Goal: Information Seeking & Learning: Compare options

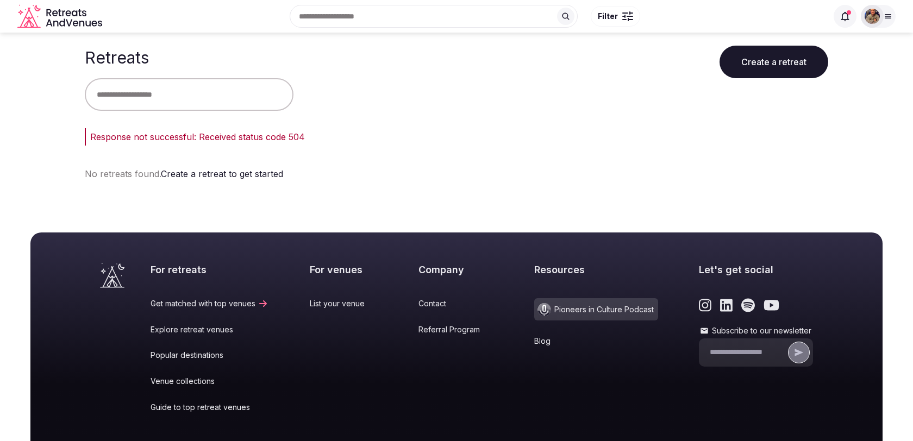
click at [260, 102] on input "text" at bounding box center [189, 94] width 209 height 33
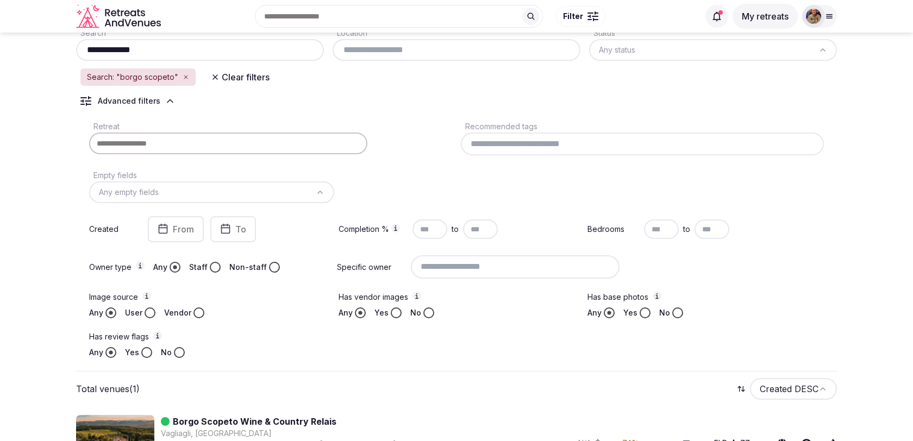
scroll to position [67, 0]
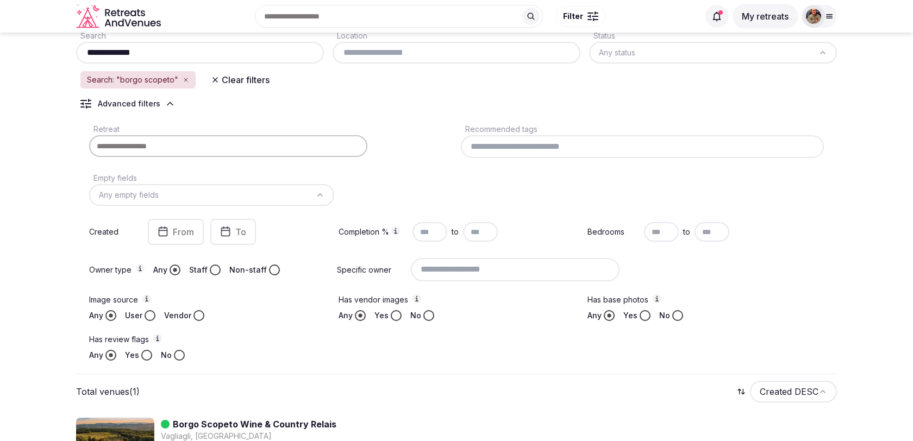
click at [186, 77] on div "Search: "borgo scopeto"" at bounding box center [137, 79] width 115 height 17
click at [185, 79] on icon "button" at bounding box center [186, 80] width 7 height 7
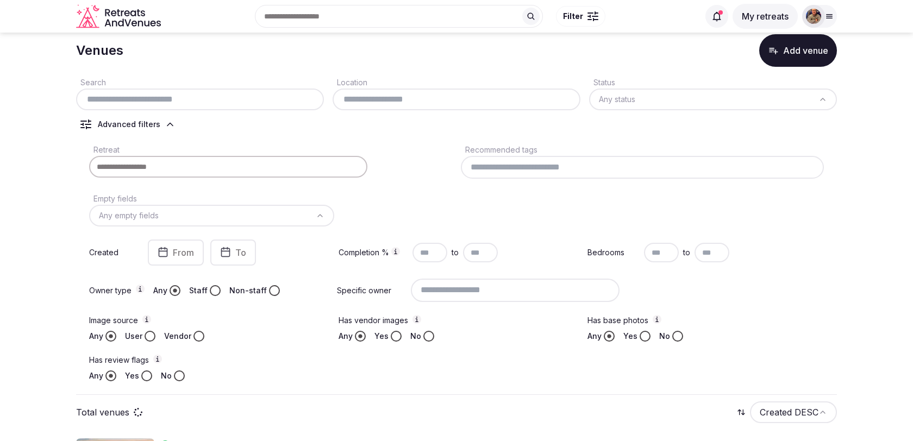
scroll to position [16, 0]
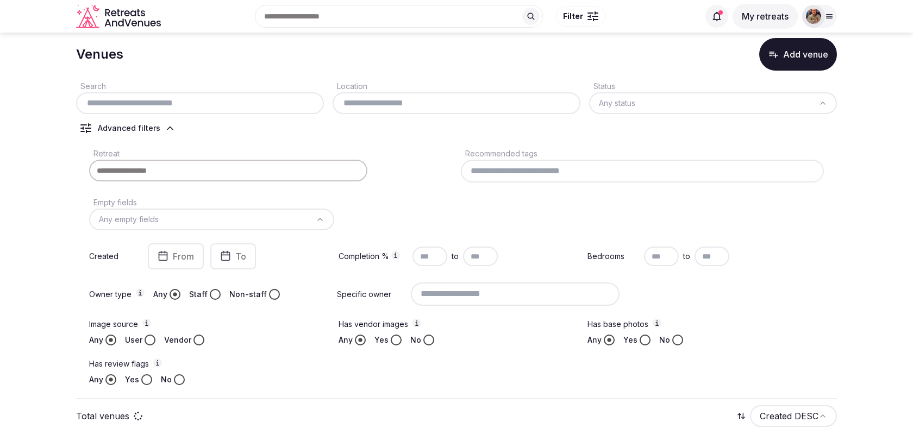
click at [369, 107] on input "text" at bounding box center [456, 103] width 239 height 13
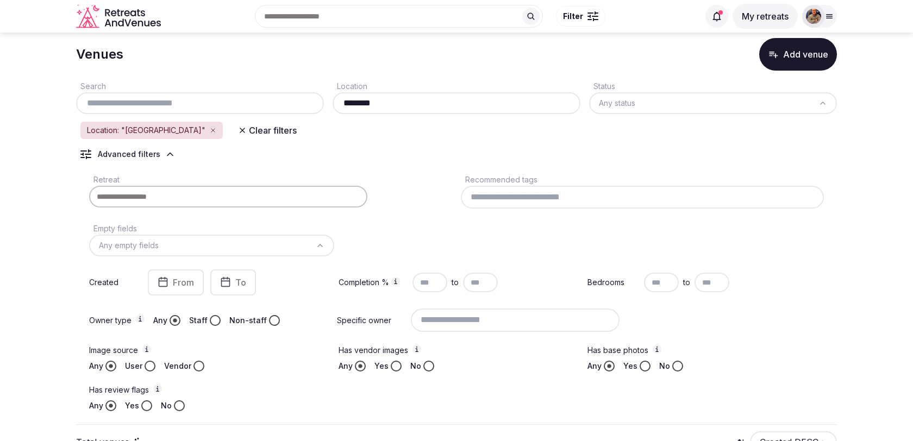
type input "********"
click at [439, 135] on div "Location: "[GEOGRAPHIC_DATA]" Clear filters" at bounding box center [456, 131] width 761 height 20
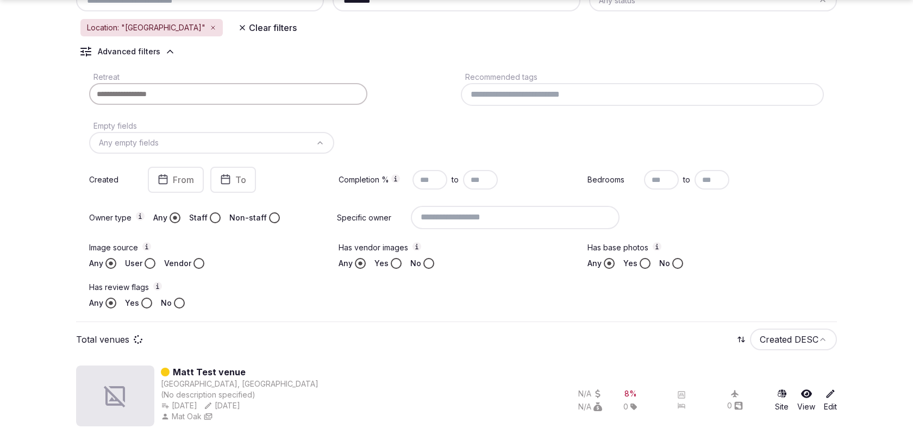
scroll to position [123, 0]
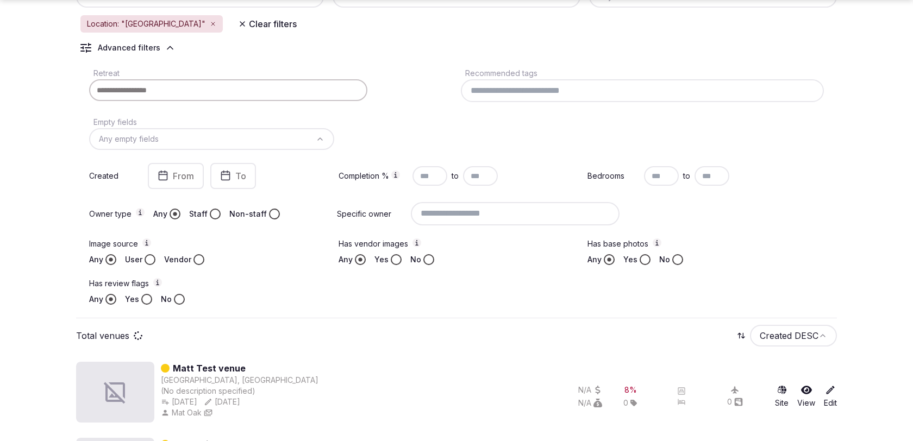
click at [662, 180] on input "text" at bounding box center [661, 176] width 35 height 20
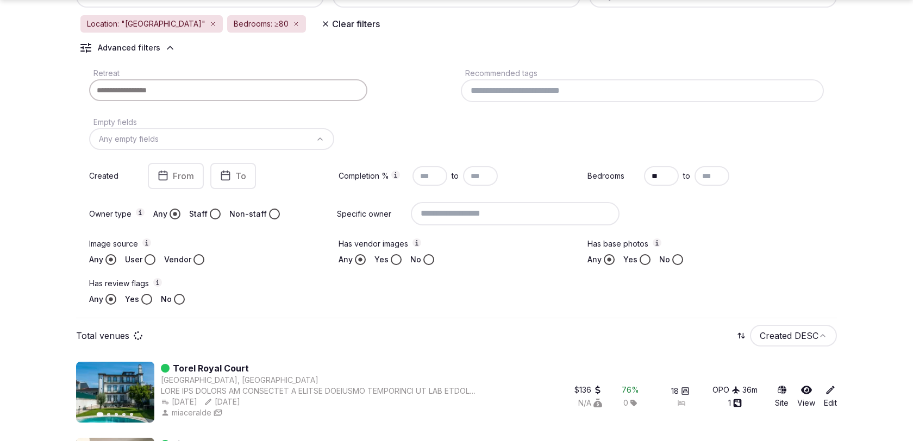
type input "**"
click at [719, 174] on input "text" at bounding box center [711, 176] width 35 height 20
type input "***"
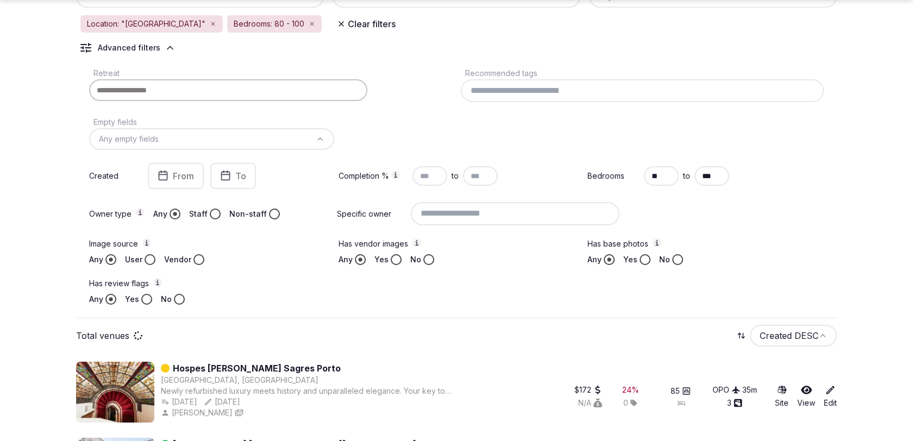
click at [774, 169] on div "Bedrooms ** to ***" at bounding box center [705, 176] width 236 height 26
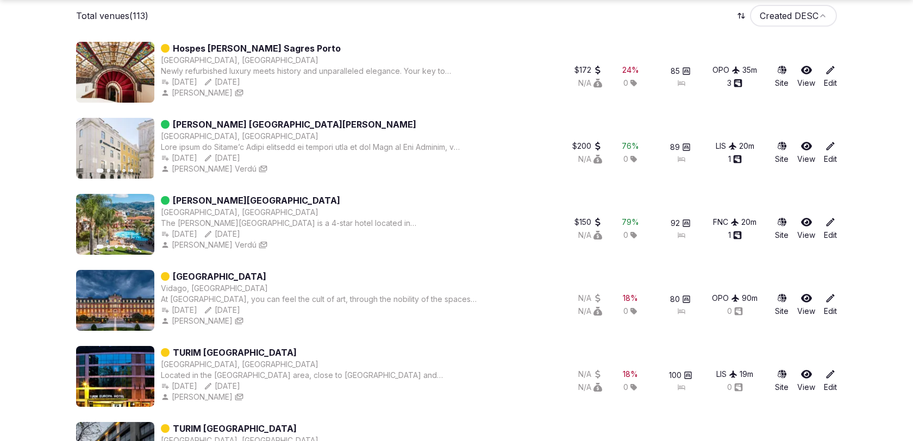
scroll to position [444, 0]
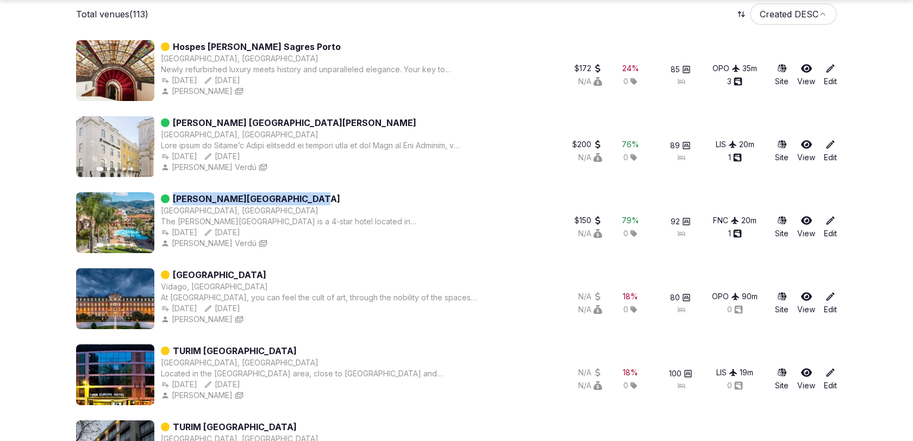
drag, startPoint x: 308, startPoint y: 198, endPoint x: 172, endPoint y: 198, distance: 135.8
click at [172, 198] on div "[PERSON_NAME][GEOGRAPHIC_DATA]" at bounding box center [320, 198] width 318 height 13
copy link "[PERSON_NAME][GEOGRAPHIC_DATA]"
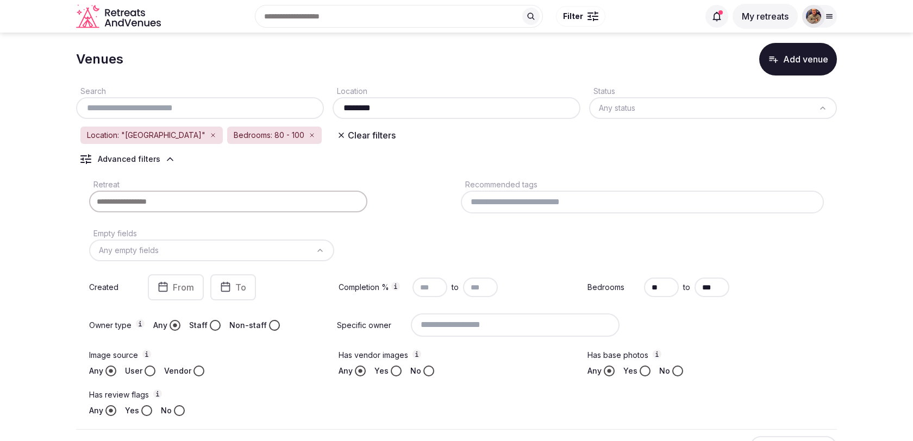
scroll to position [0, 0]
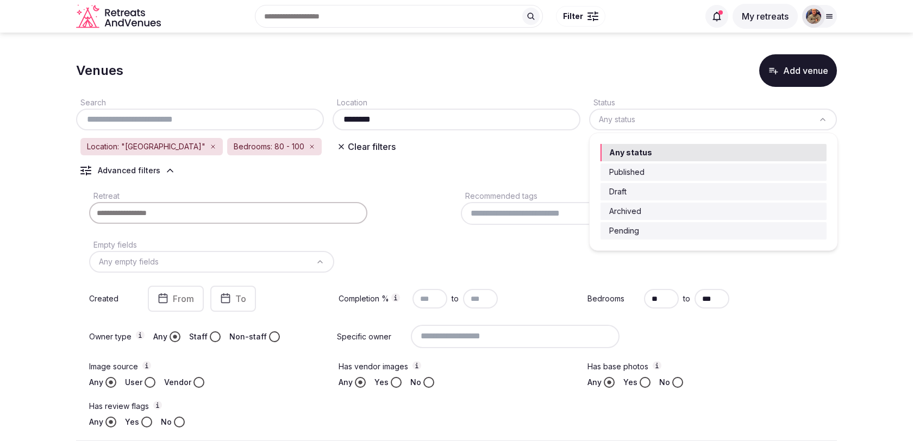
click at [618, 114] on html "Recent searches [GEOGRAPHIC_DATA] [GEOGRAPHIC_DATA], [GEOGRAPHIC_DATA] [GEOGRAP…" at bounding box center [456, 220] width 913 height 441
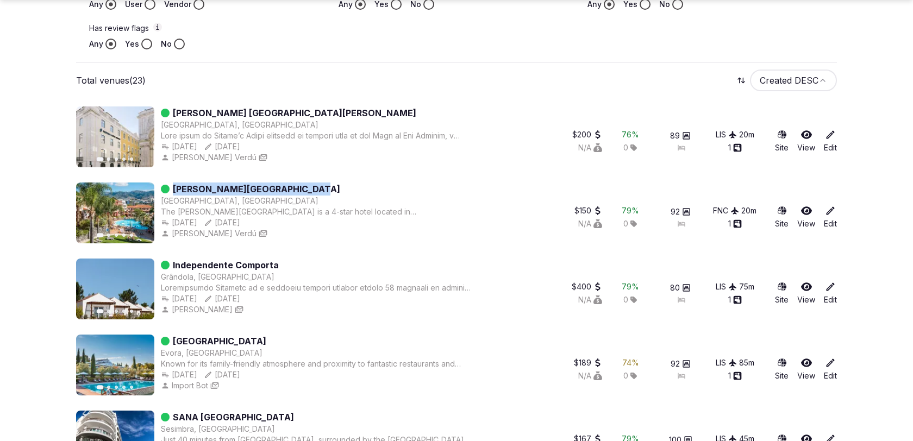
scroll to position [379, 0]
click at [534, 321] on div "Previous slide Next slide Independente Comporta [GEOGRAPHIC_DATA], [GEOGRAPHIC_…" at bounding box center [456, 290] width 761 height 65
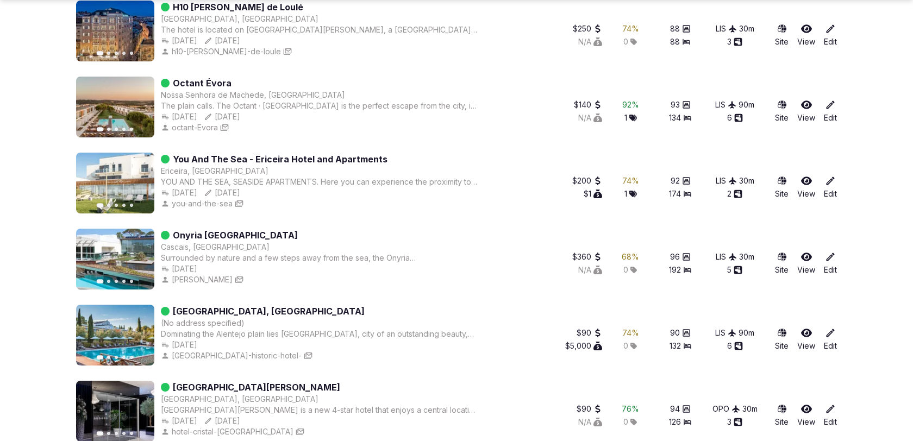
scroll to position [1551, 0]
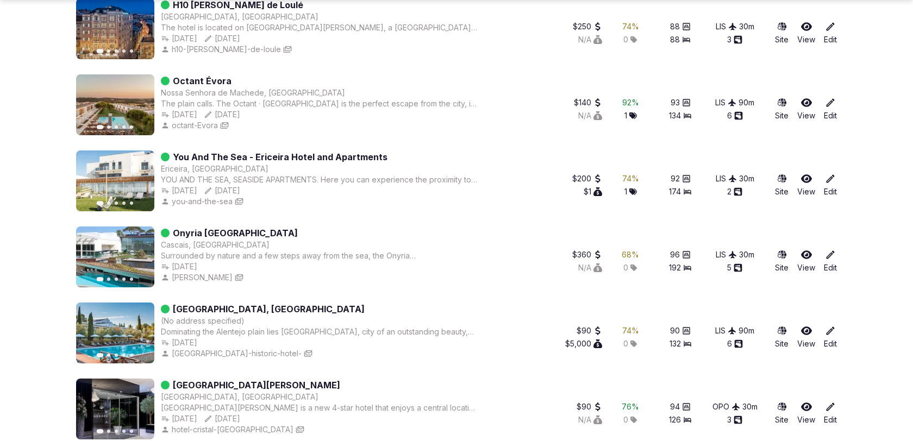
click at [358, 157] on link "You And The Sea - Ericeira Hotel and Apartments" at bounding box center [280, 157] width 215 height 13
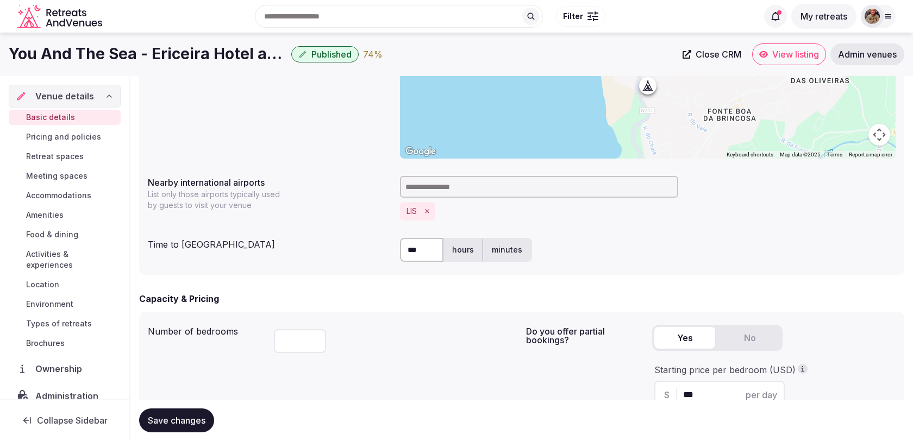
scroll to position [461, 0]
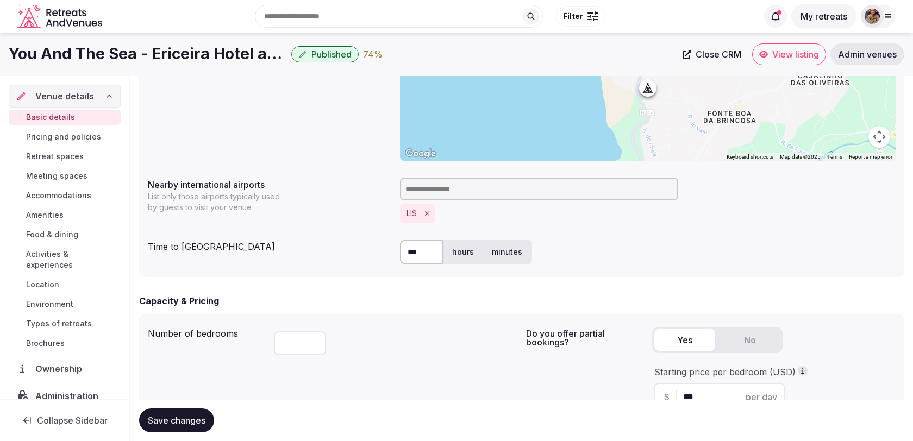
click at [60, 200] on span "Accommodations" at bounding box center [58, 195] width 65 height 11
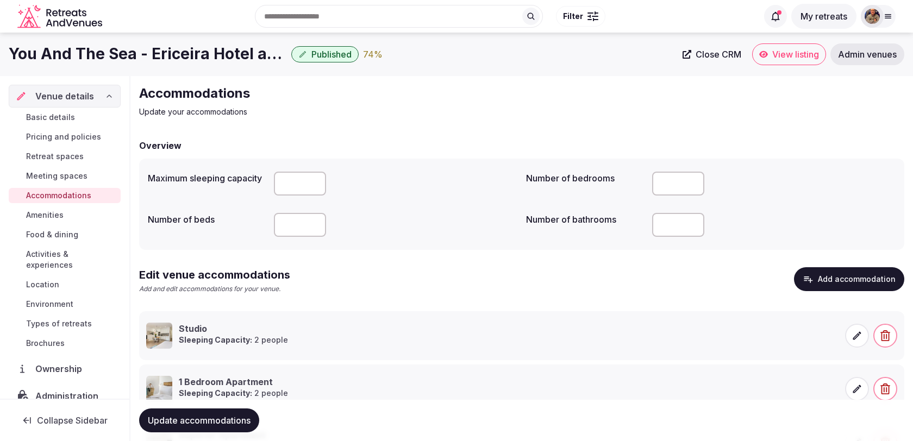
click at [55, 255] on span "Activities & experiences" at bounding box center [71, 260] width 90 height 22
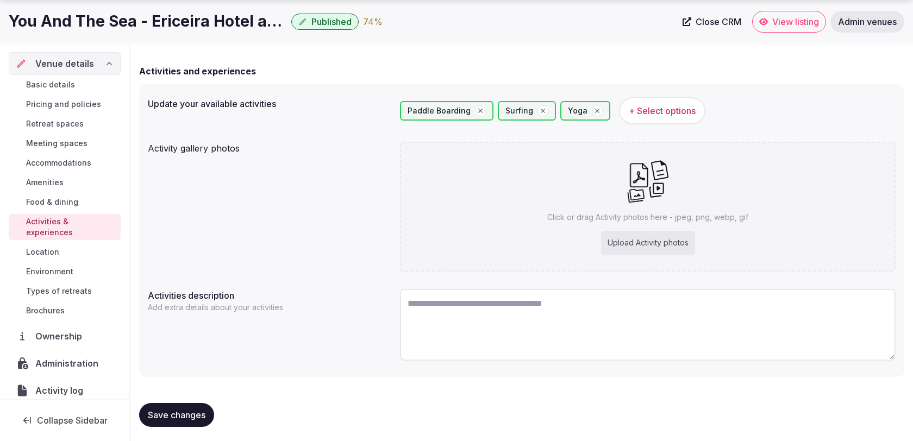
scroll to position [77, 0]
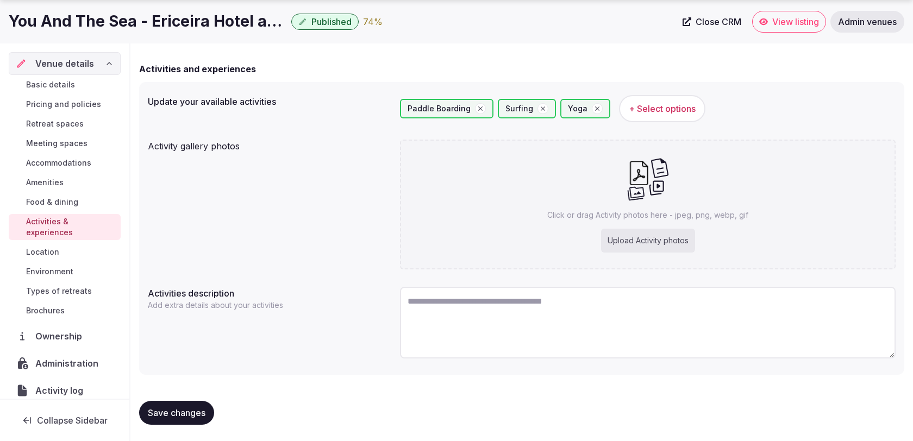
click at [74, 198] on span "Food & dining" at bounding box center [52, 202] width 52 height 11
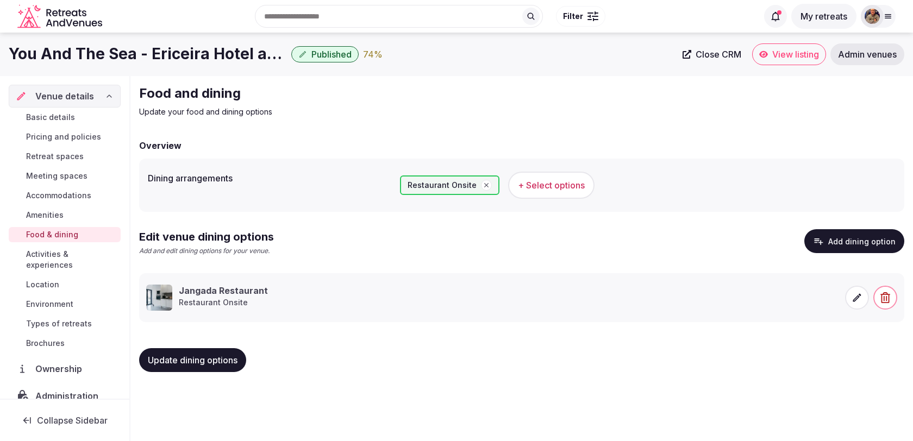
click at [72, 176] on span "Meeting spaces" at bounding box center [56, 176] width 61 height 11
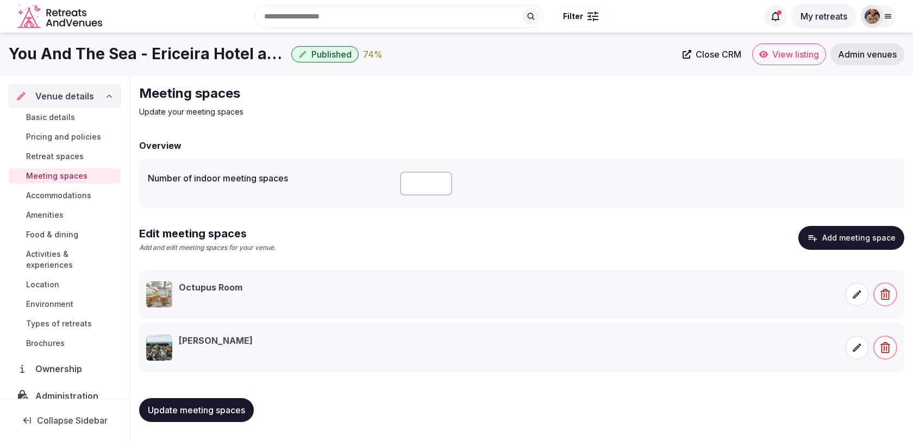
click at [225, 290] on h3 "Octupus Room" at bounding box center [211, 287] width 64 height 12
click at [309, 291] on div "Octupus Room" at bounding box center [317, 294] width 343 height 26
click at [201, 358] on div "[PERSON_NAME]" at bounding box center [216, 348] width 74 height 26
click at [203, 335] on h3 "[PERSON_NAME]" at bounding box center [216, 341] width 74 height 12
click at [203, 342] on h3 "[PERSON_NAME]" at bounding box center [216, 341] width 74 height 12
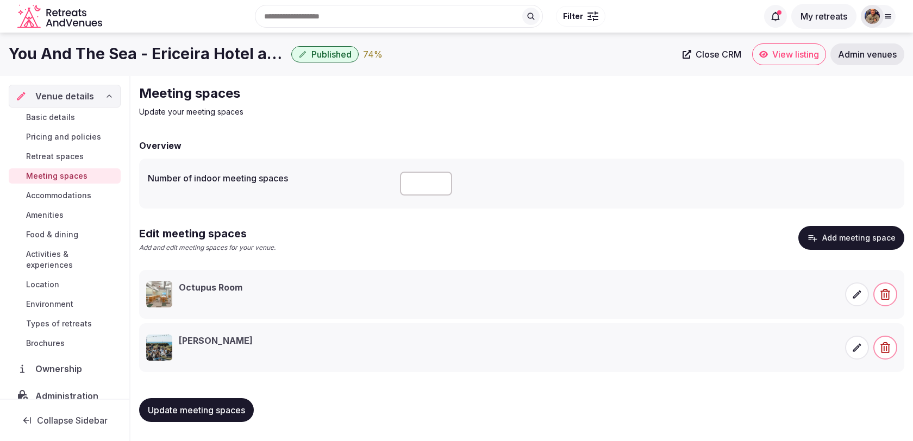
click at [292, 198] on div "Number of indoor meeting spaces" at bounding box center [522, 183] width 748 height 33
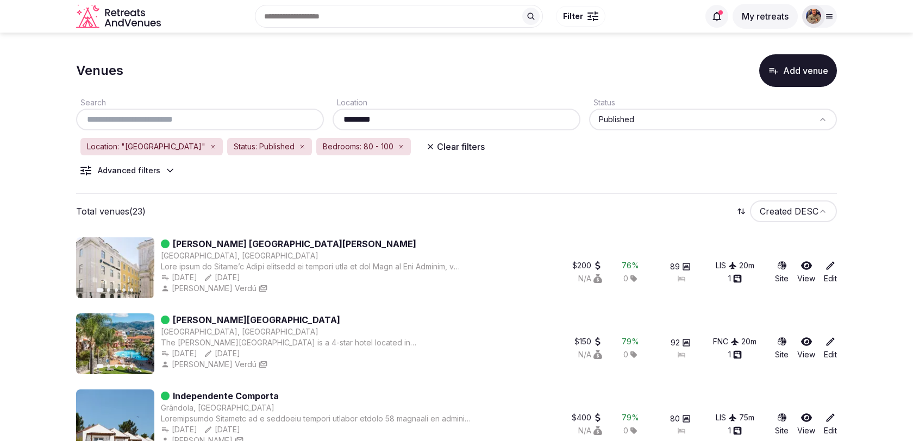
click at [139, 170] on div "Advanced filters" at bounding box center [129, 170] width 62 height 11
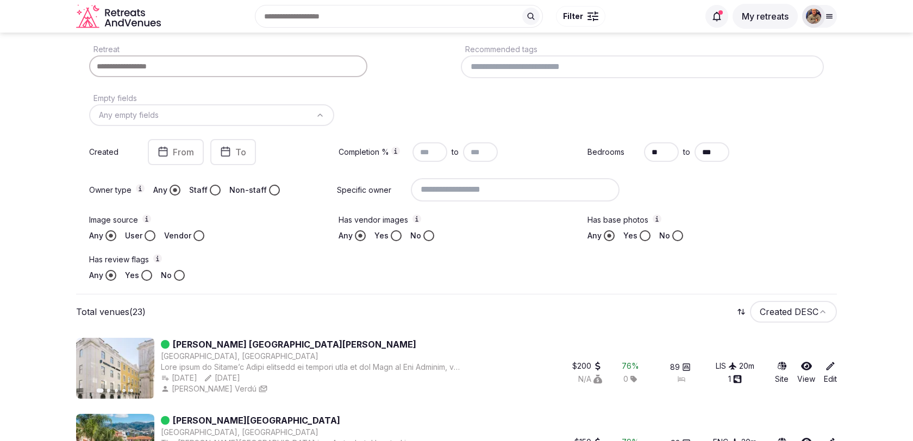
scroll to position [20, 0]
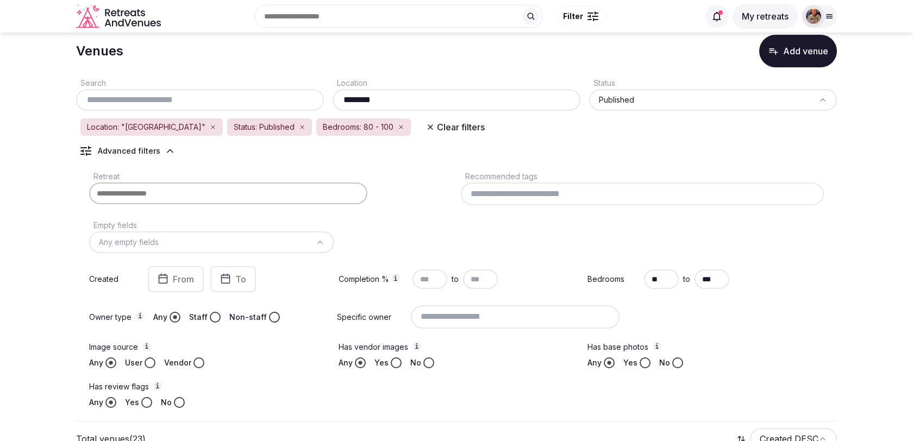
click at [402, 101] on input "********" at bounding box center [456, 99] width 239 height 13
type input "*"
type input "*****"
click at [479, 132] on div "Location: "[GEOGRAPHIC_DATA]" Status: Published Bedrooms: 80 - 100 Clear filters" at bounding box center [456, 127] width 761 height 20
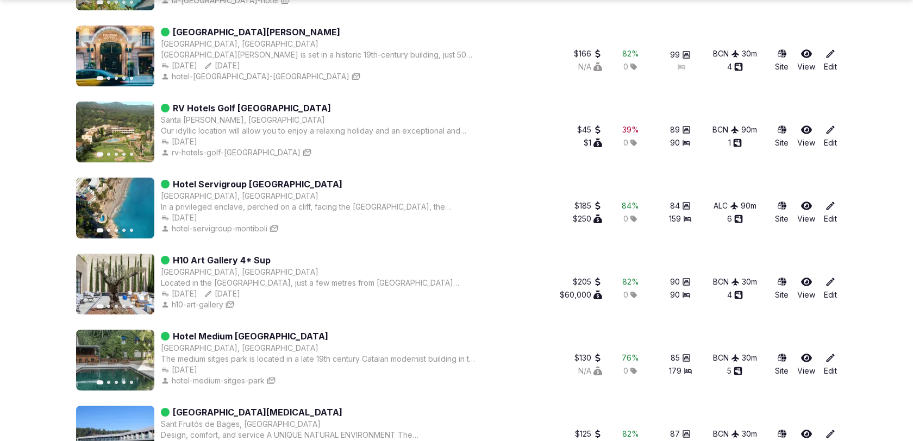
scroll to position [2141, 0]
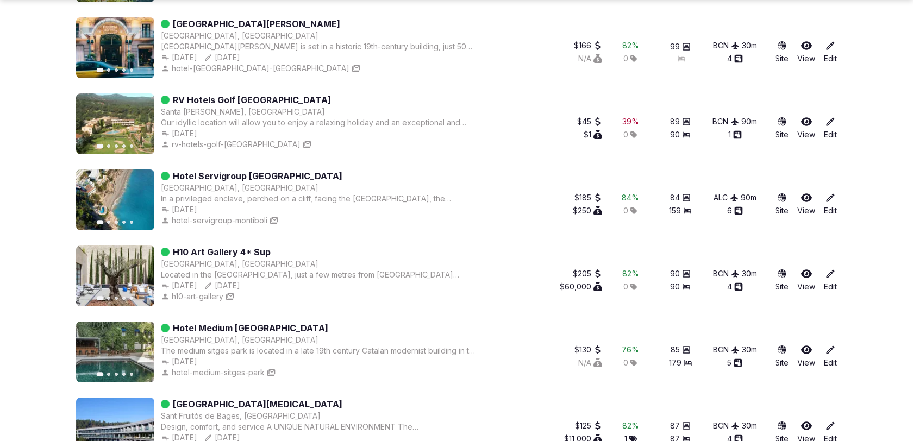
click at [140, 198] on icon "button" at bounding box center [139, 200] width 9 height 9
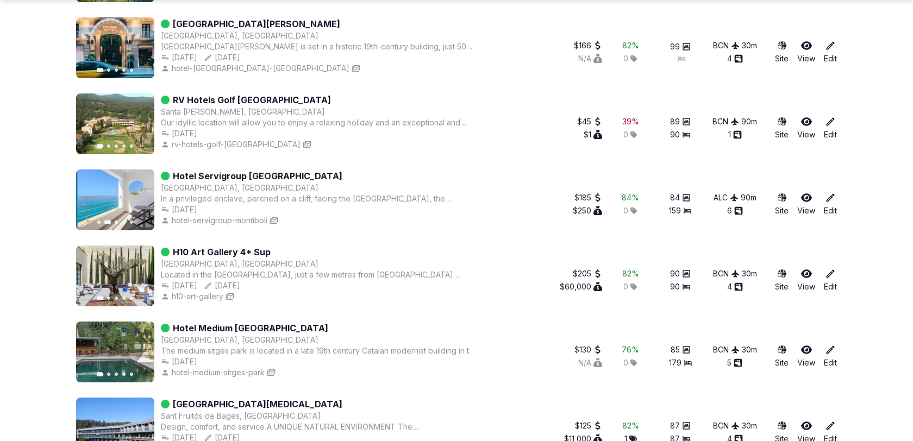
click at [140, 198] on icon "button" at bounding box center [139, 200] width 9 height 9
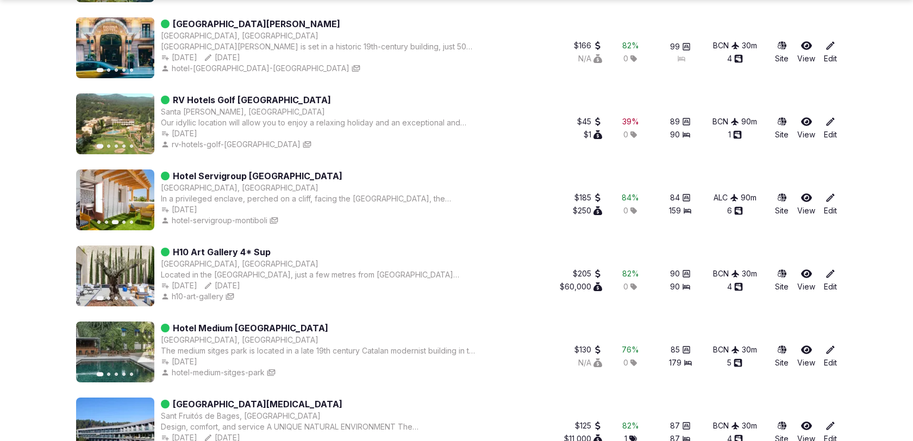
click at [140, 198] on icon "button" at bounding box center [139, 200] width 9 height 9
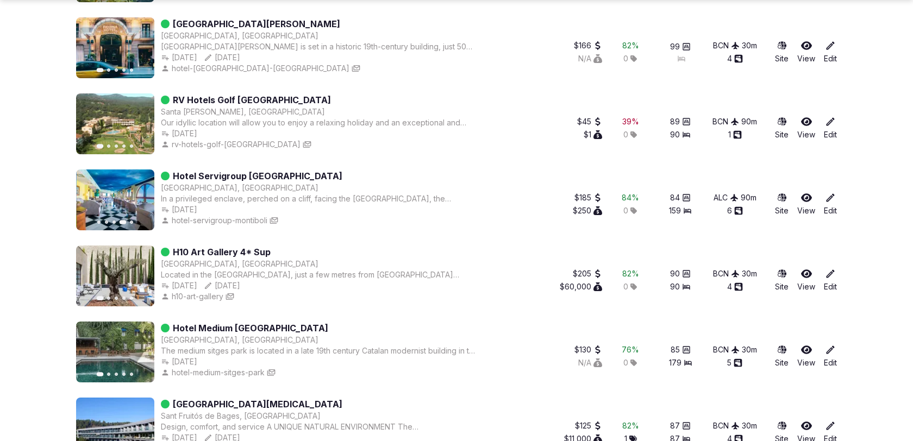
click at [140, 198] on icon "button" at bounding box center [139, 200] width 9 height 9
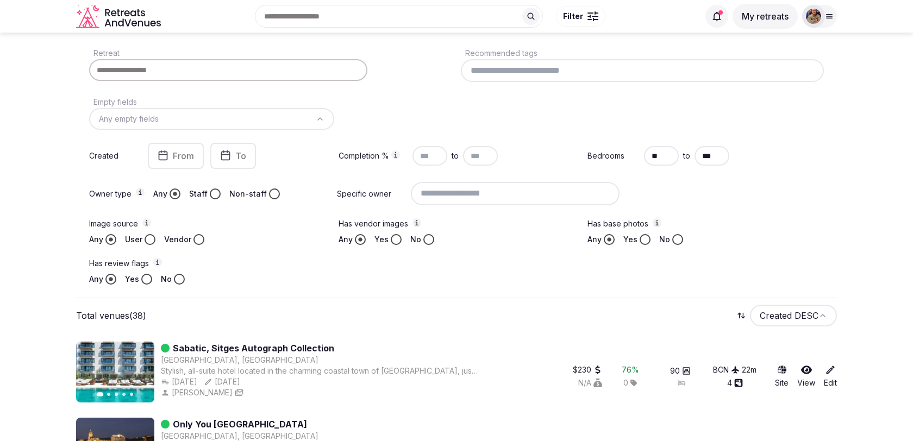
scroll to position [85, 0]
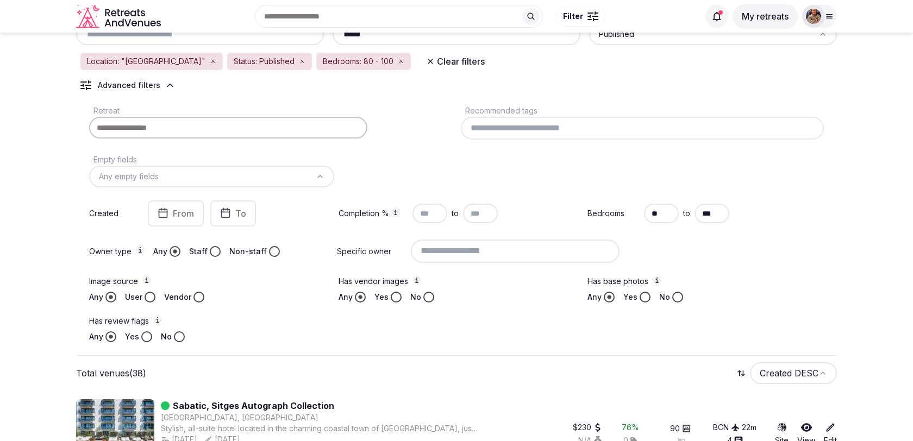
click at [717, 212] on input "***" at bounding box center [711, 214] width 35 height 20
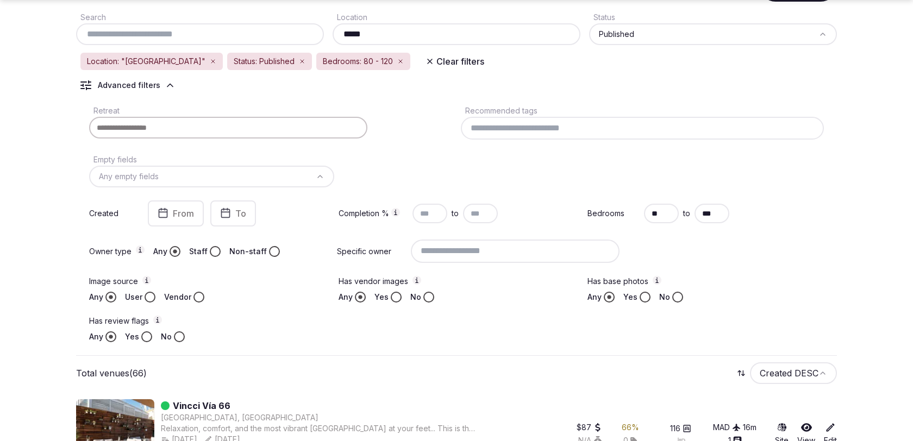
type input "***"
click at [768, 218] on div "Bedrooms ** to ***" at bounding box center [705, 214] width 236 height 26
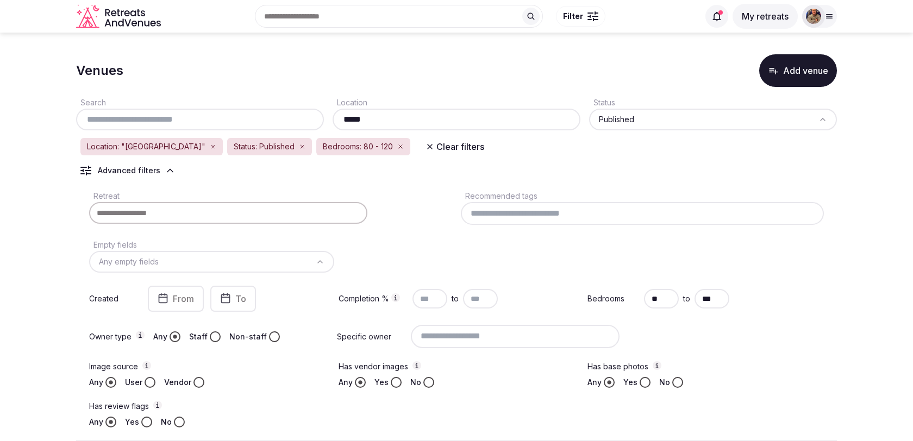
drag, startPoint x: 661, startPoint y: 299, endPoint x: 645, endPoint y: 299, distance: 16.3
click at [649, 299] on input "**" at bounding box center [661, 299] width 35 height 20
type input "**"
click at [699, 256] on div "Retreat Recommended tags Empty fields Any empty fields Created From To Completi…" at bounding box center [456, 308] width 761 height 247
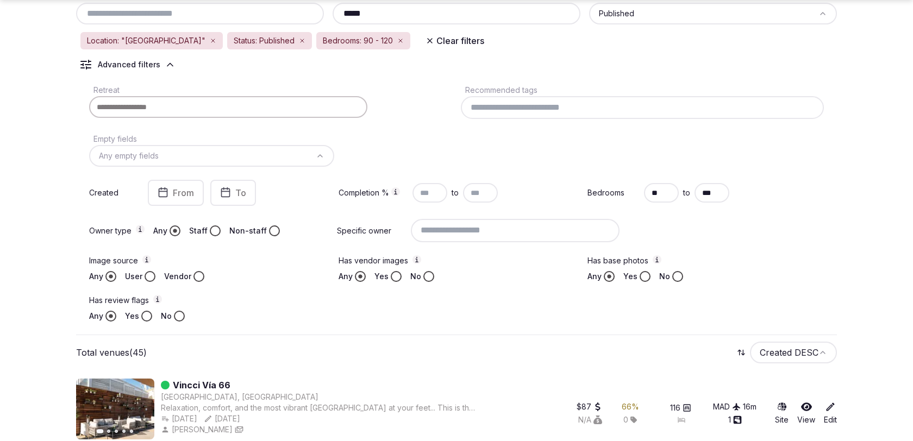
scroll to position [113, 0]
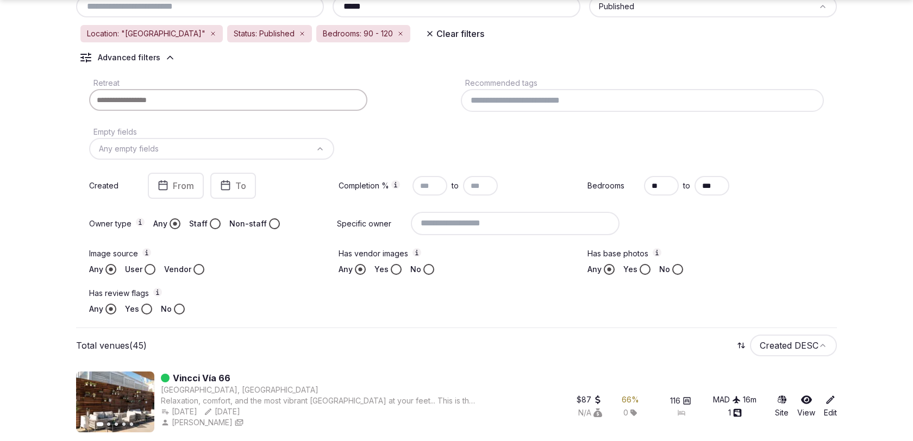
click at [709, 236] on div "Retreat Recommended tags Empty fields Any empty fields Created From To Completi…" at bounding box center [456, 195] width 761 height 247
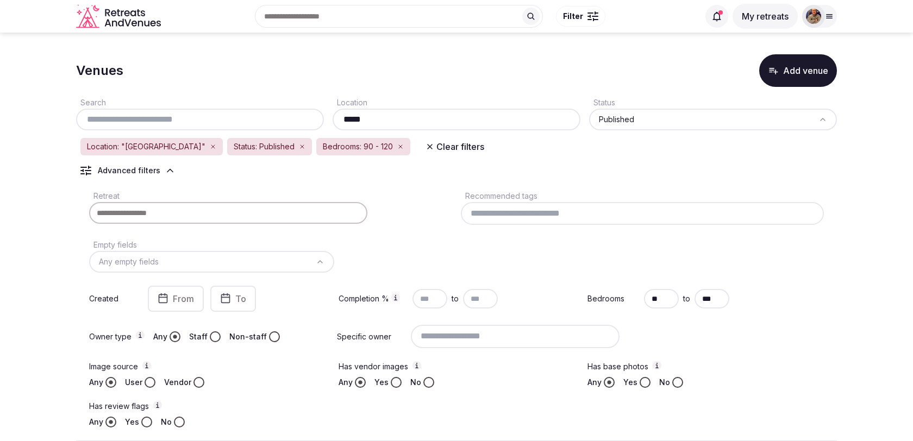
click at [703, 247] on div "Retreat Recommended tags Empty fields Any empty fields Created From To Completi…" at bounding box center [456, 308] width 761 height 247
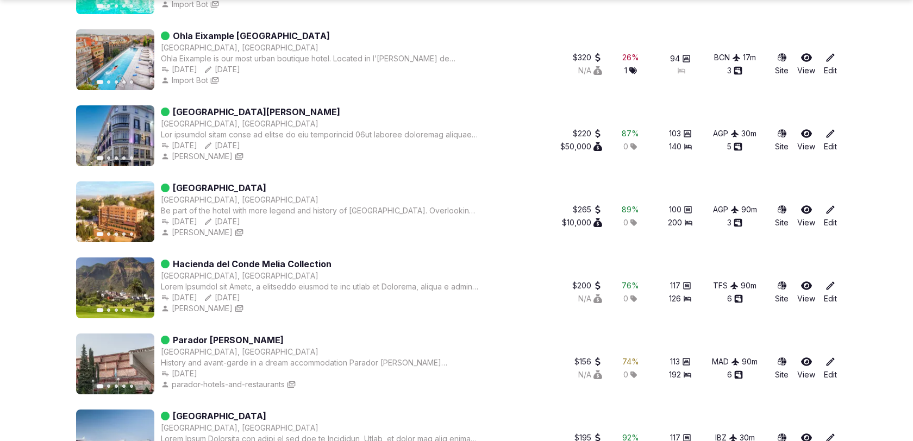
scroll to position [2512, 0]
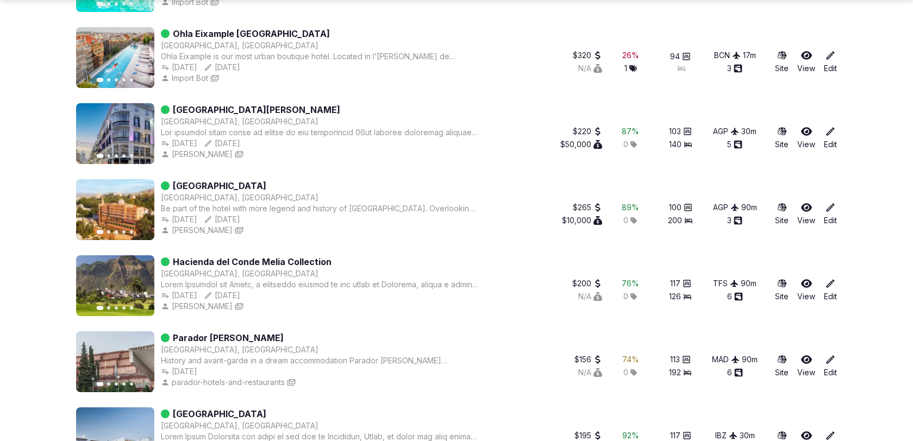
click at [140, 214] on button "Next slide" at bounding box center [138, 209] width 17 height 17
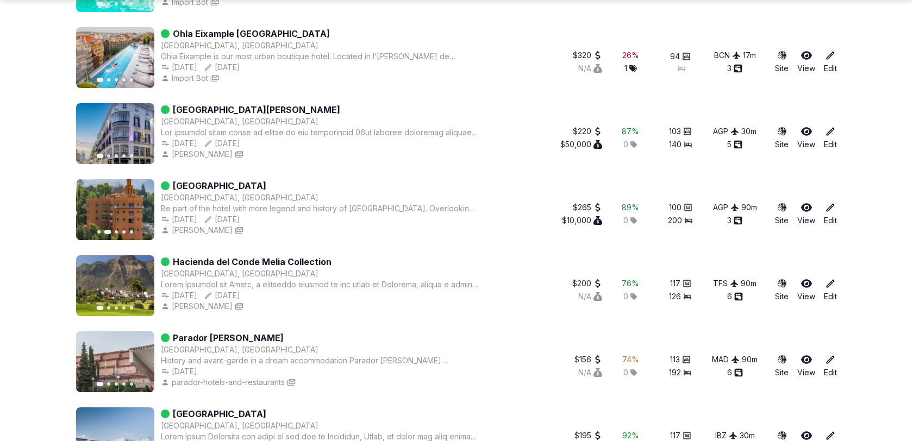
click at [141, 206] on icon "button" at bounding box center [139, 209] width 9 height 9
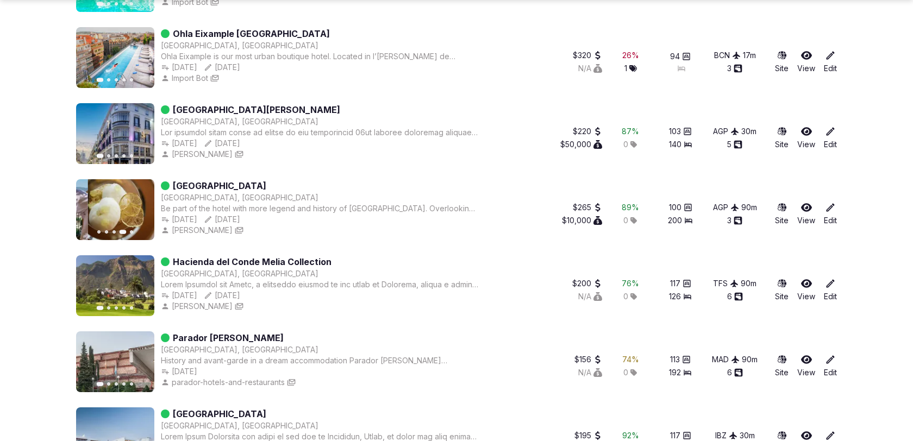
click at [141, 206] on icon "button" at bounding box center [139, 209] width 9 height 9
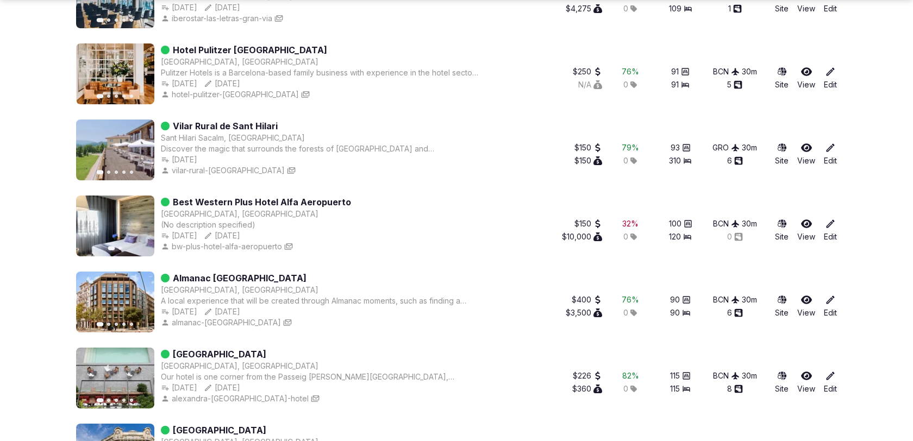
scroll to position [3256, 0]
click at [141, 146] on icon "button" at bounding box center [139, 149] width 9 height 9
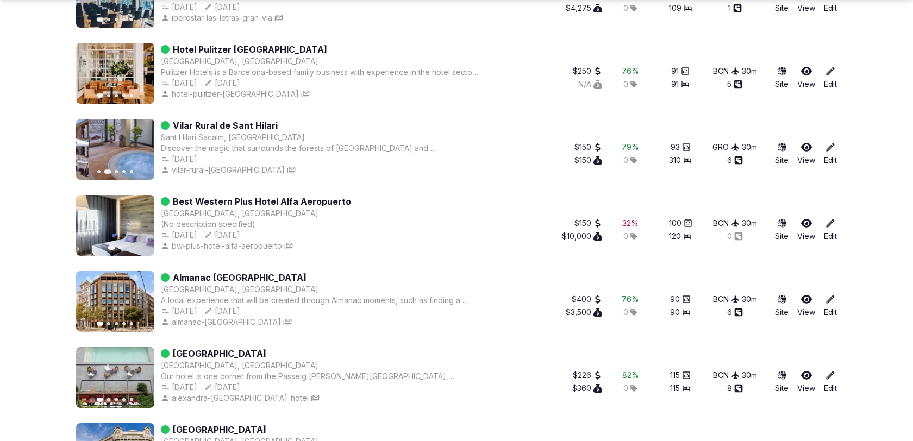
click at [141, 146] on icon "button" at bounding box center [139, 149] width 9 height 9
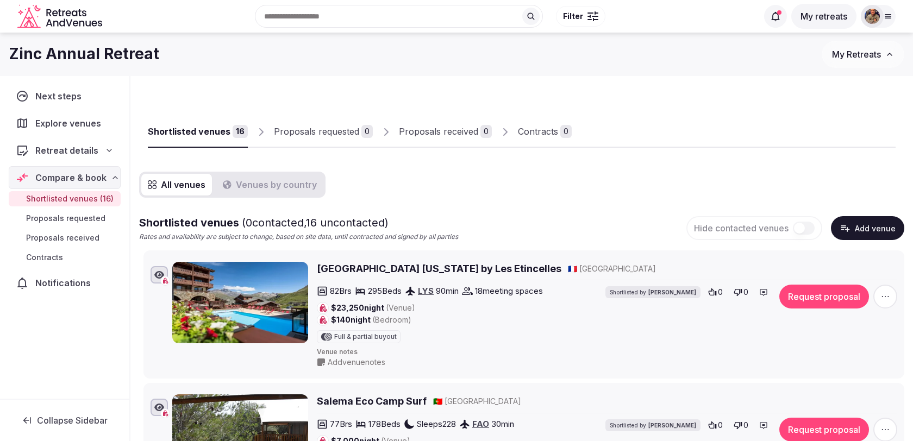
click at [883, 235] on button "Add venue" at bounding box center [867, 228] width 73 height 24
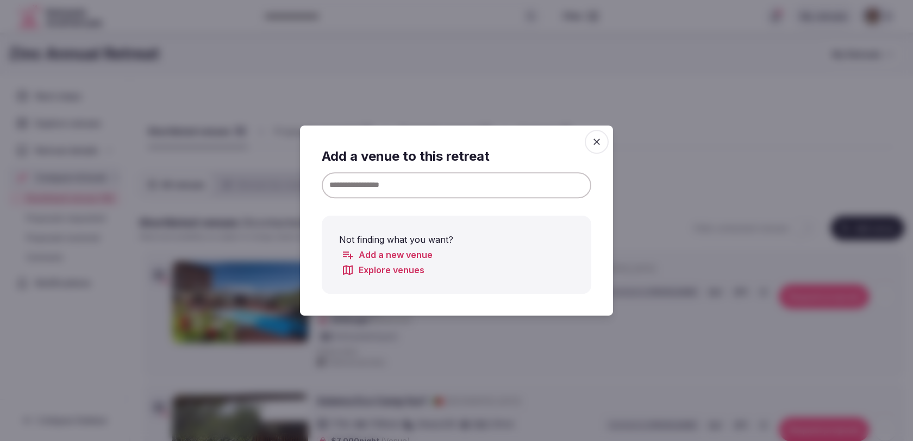
click at [569, 192] on input at bounding box center [457, 185] width 270 height 26
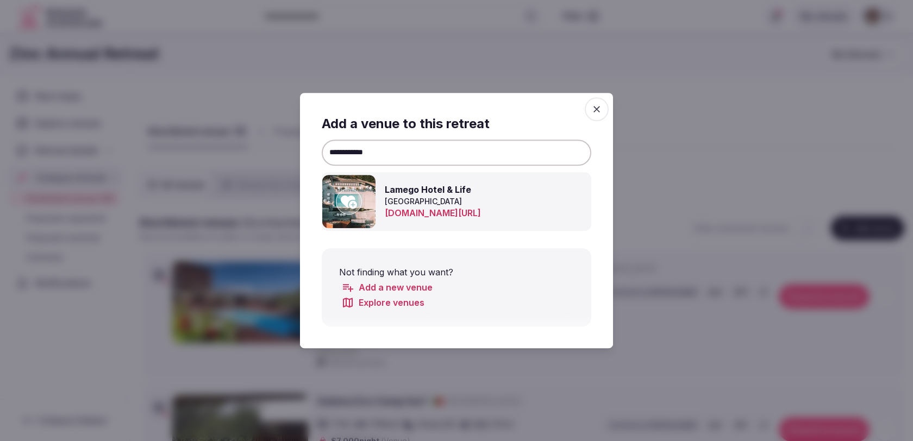
type input "**********"
click at [351, 200] on icon at bounding box center [349, 202] width 16 height 22
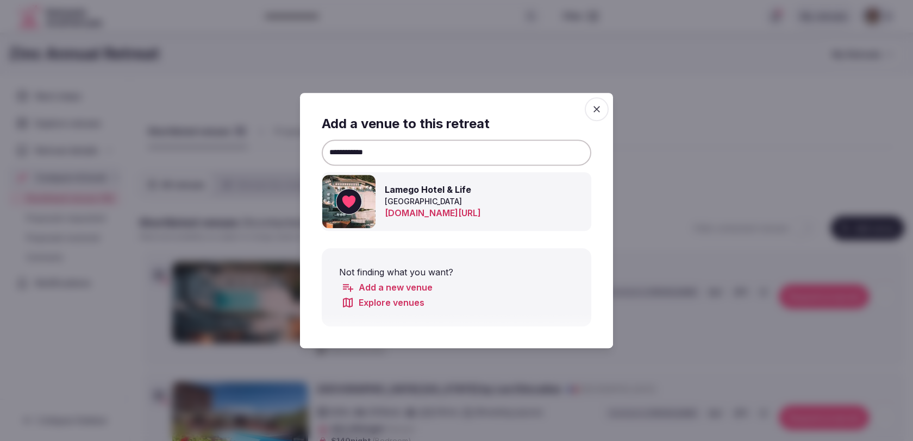
click at [596, 109] on icon "button" at bounding box center [596, 109] width 7 height 7
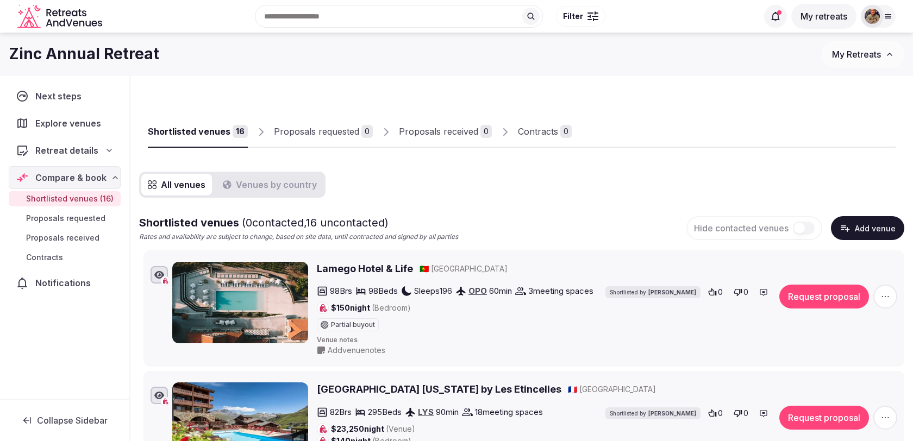
click at [885, 298] on icon "button" at bounding box center [885, 296] width 11 height 11
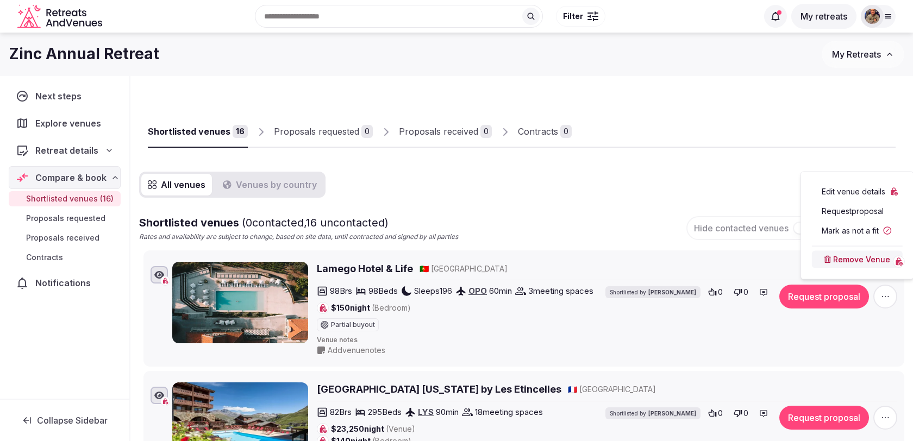
click at [844, 258] on button "Remove Venue" at bounding box center [857, 259] width 91 height 17
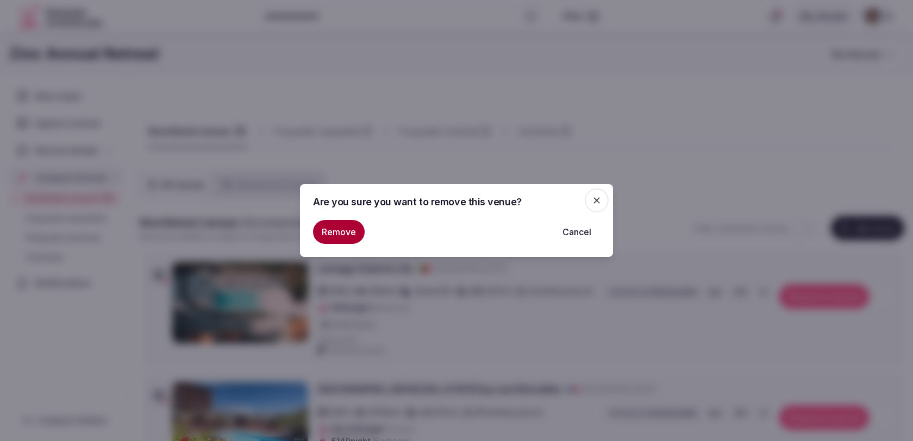
click at [345, 230] on button "Remove" at bounding box center [339, 232] width 52 height 24
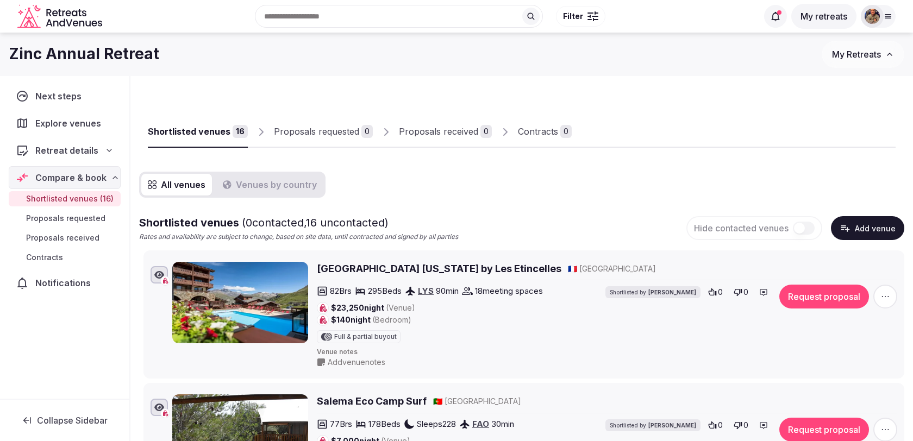
click at [863, 227] on button "Add venue" at bounding box center [867, 228] width 73 height 24
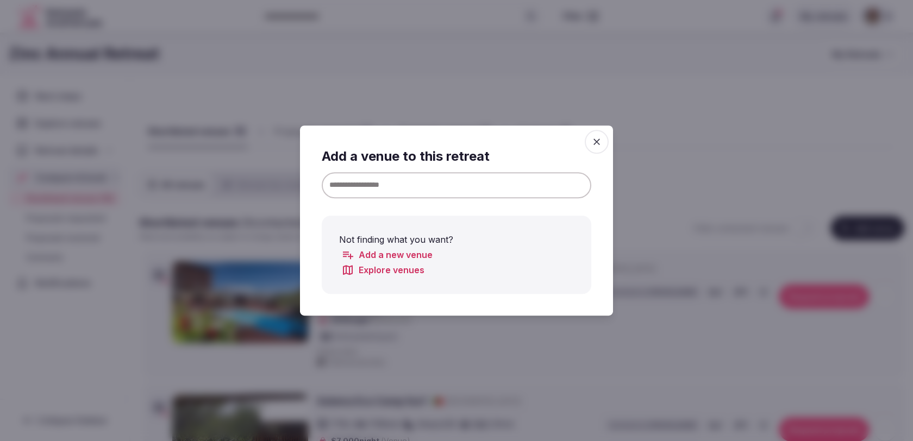
click at [452, 183] on input at bounding box center [457, 185] width 270 height 26
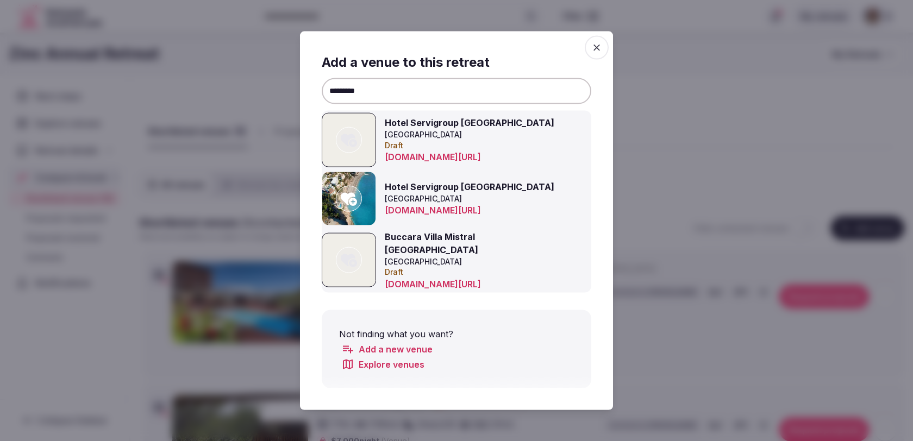
type input "*********"
click at [350, 192] on icon at bounding box center [349, 198] width 16 height 22
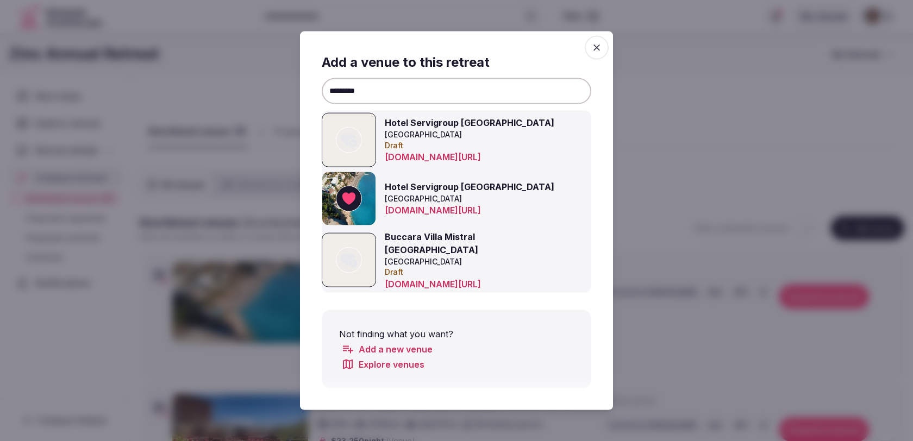
click at [598, 48] on icon "button" at bounding box center [596, 48] width 7 height 7
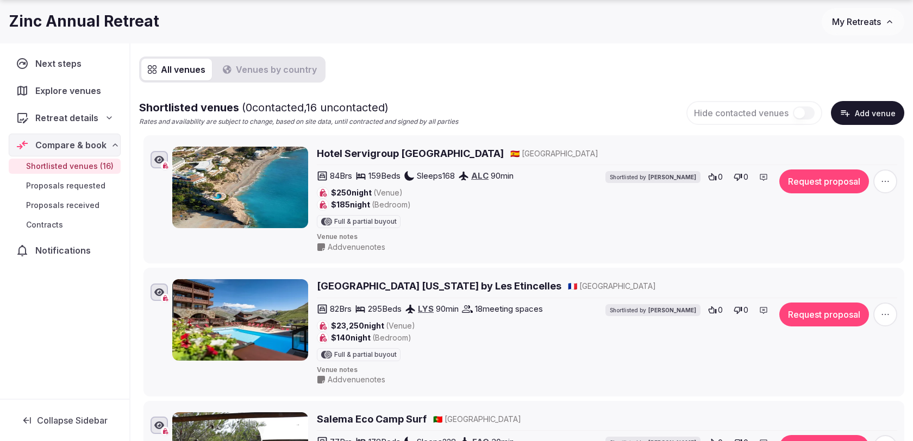
scroll to position [117, 0]
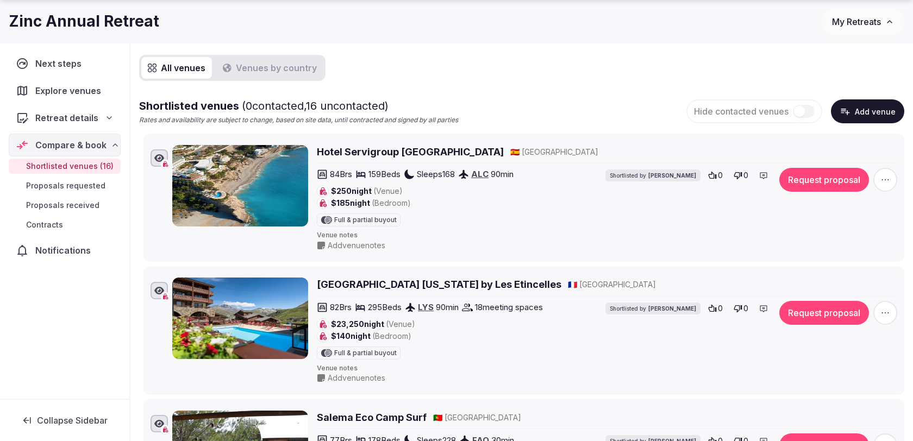
click at [80, 120] on span "Retreat details" at bounding box center [66, 117] width 63 height 13
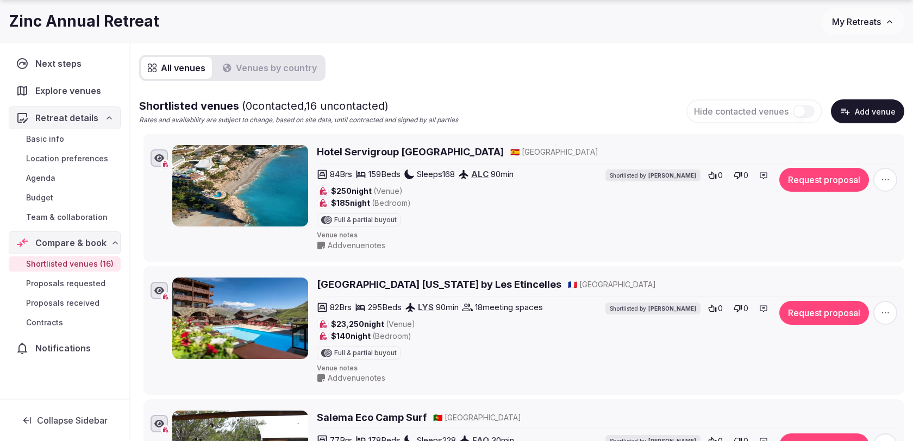
click at [46, 195] on span "Budget" at bounding box center [39, 197] width 27 height 11
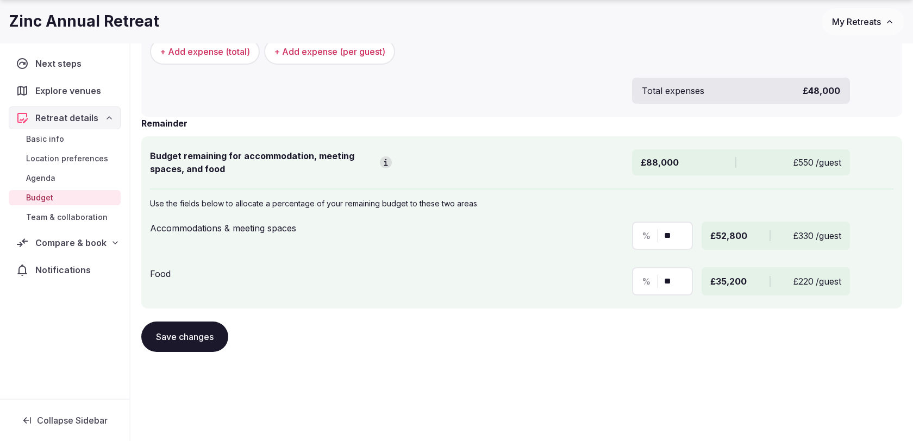
scroll to position [528, 0]
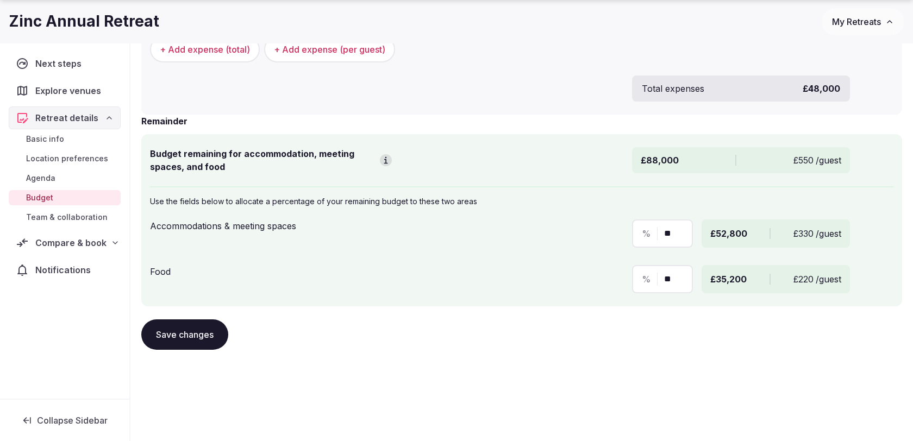
click at [59, 239] on span "Compare & book" at bounding box center [70, 242] width 71 height 13
click at [67, 259] on span "Shortlisted venues (16)" at bounding box center [69, 264] width 87 height 11
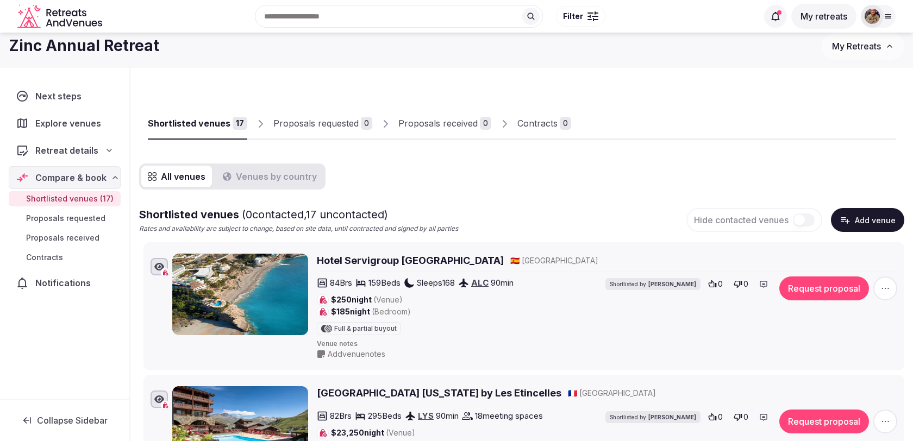
scroll to position [9, 0]
click at [95, 153] on span "Retreat details" at bounding box center [66, 150] width 63 height 13
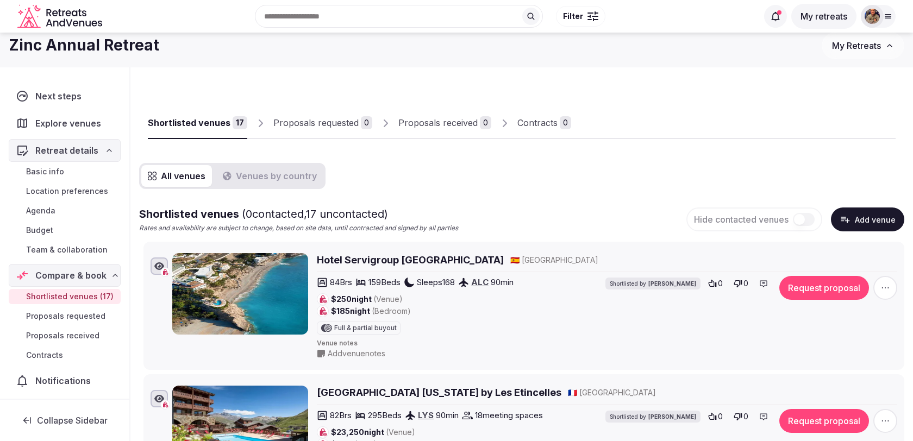
click at [87, 172] on link "Basic info" at bounding box center [65, 171] width 112 height 15
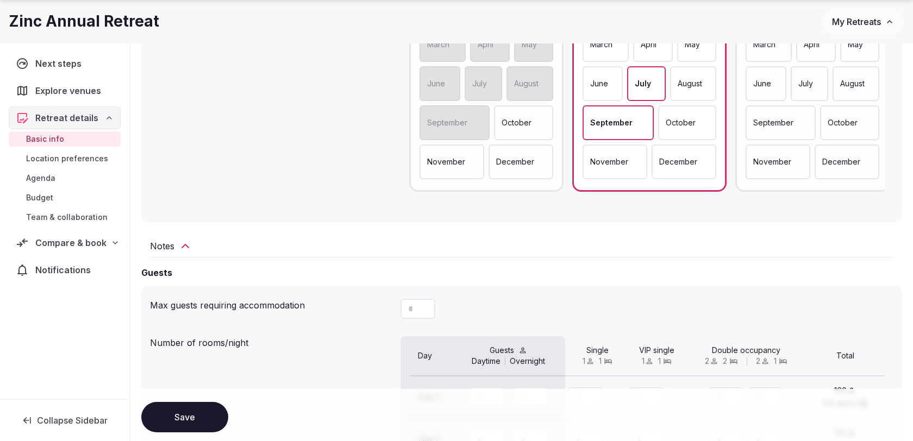
scroll to position [935, 0]
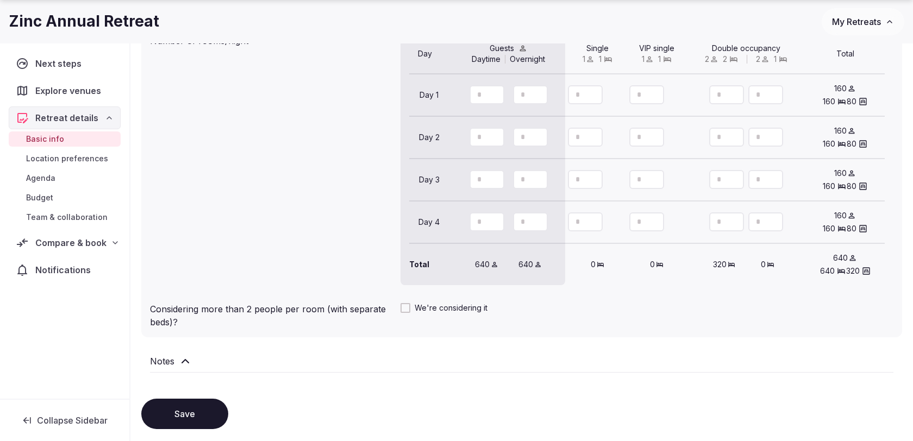
click at [78, 242] on span "Compare & book" at bounding box center [70, 242] width 71 height 13
click at [84, 264] on span "Shortlisted venues (17)" at bounding box center [69, 264] width 87 height 11
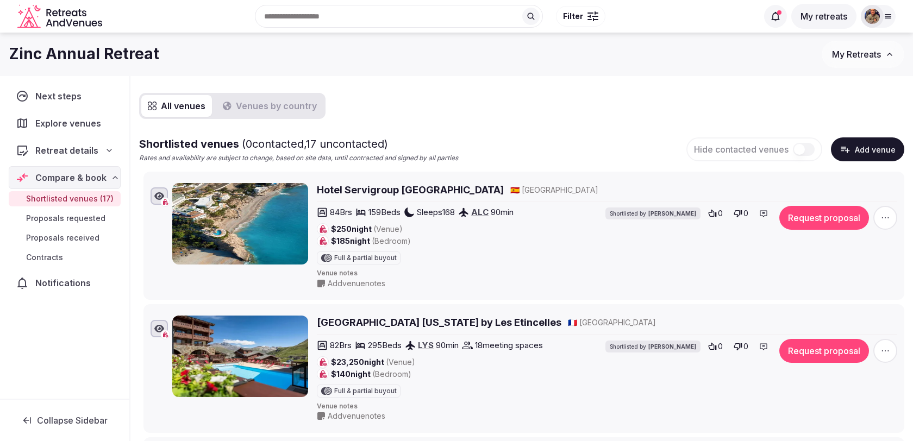
scroll to position [62, 0]
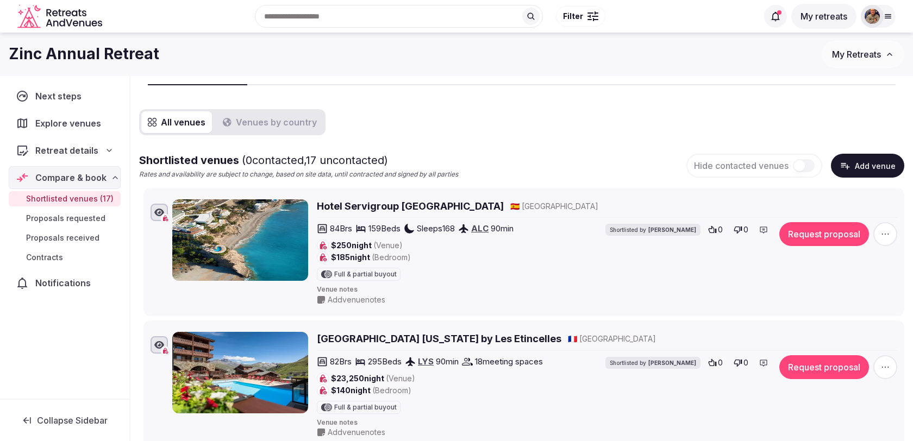
click at [885, 235] on icon "button" at bounding box center [885, 234] width 11 height 11
click at [843, 195] on button "Remove Venue" at bounding box center [857, 196] width 91 height 17
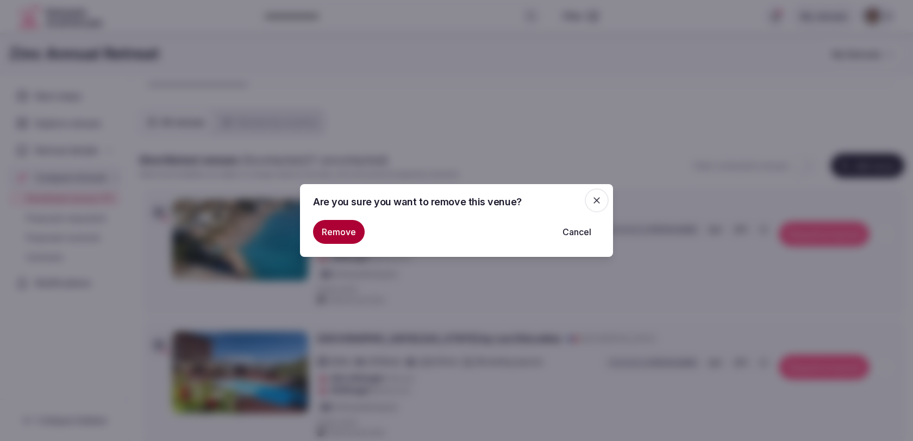
click at [340, 238] on button "Remove" at bounding box center [339, 232] width 52 height 24
